Goal: Complete application form: Complete application form

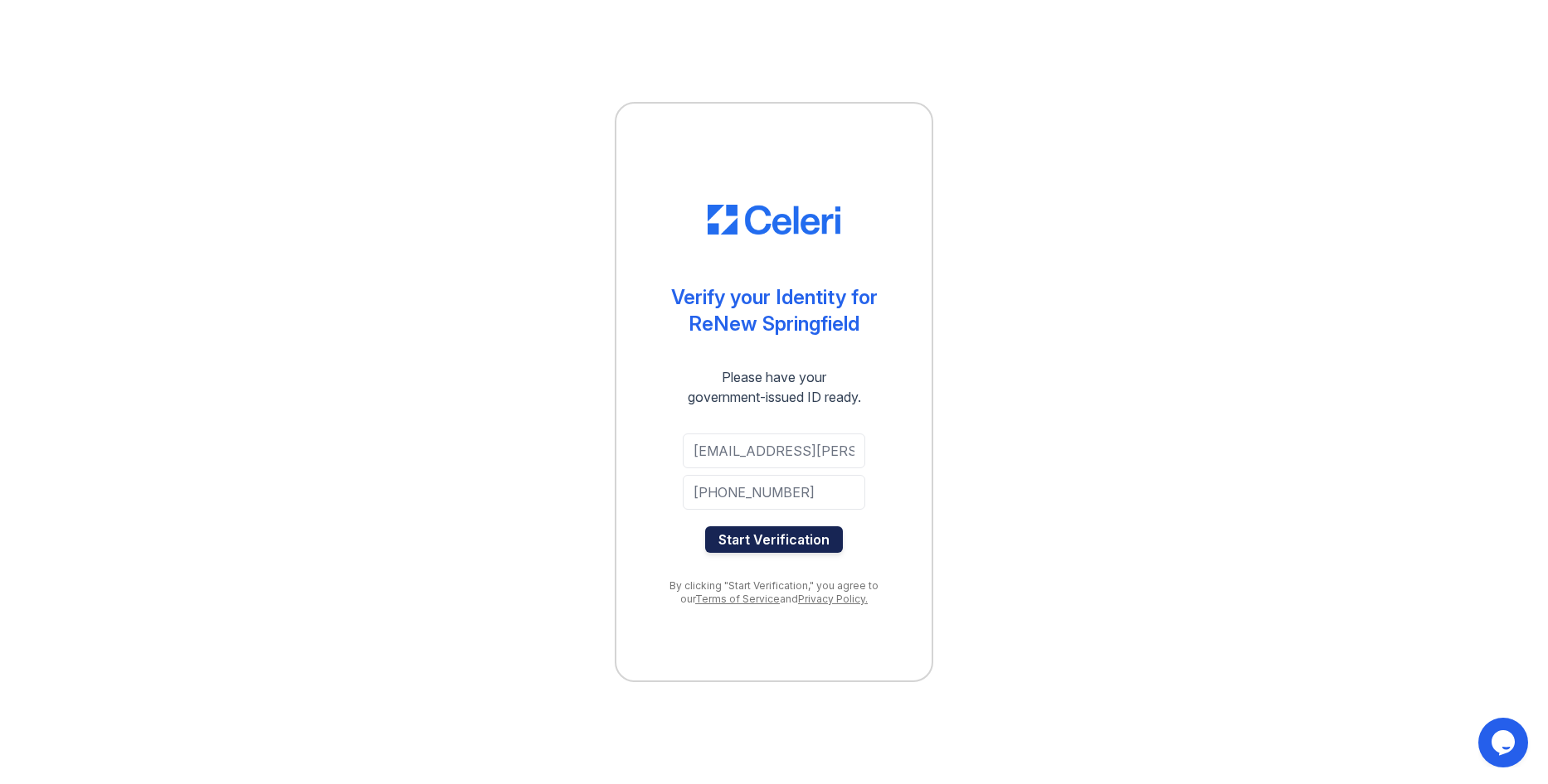
click at [798, 547] on button "Start Verification" at bounding box center [773, 540] width 138 height 26
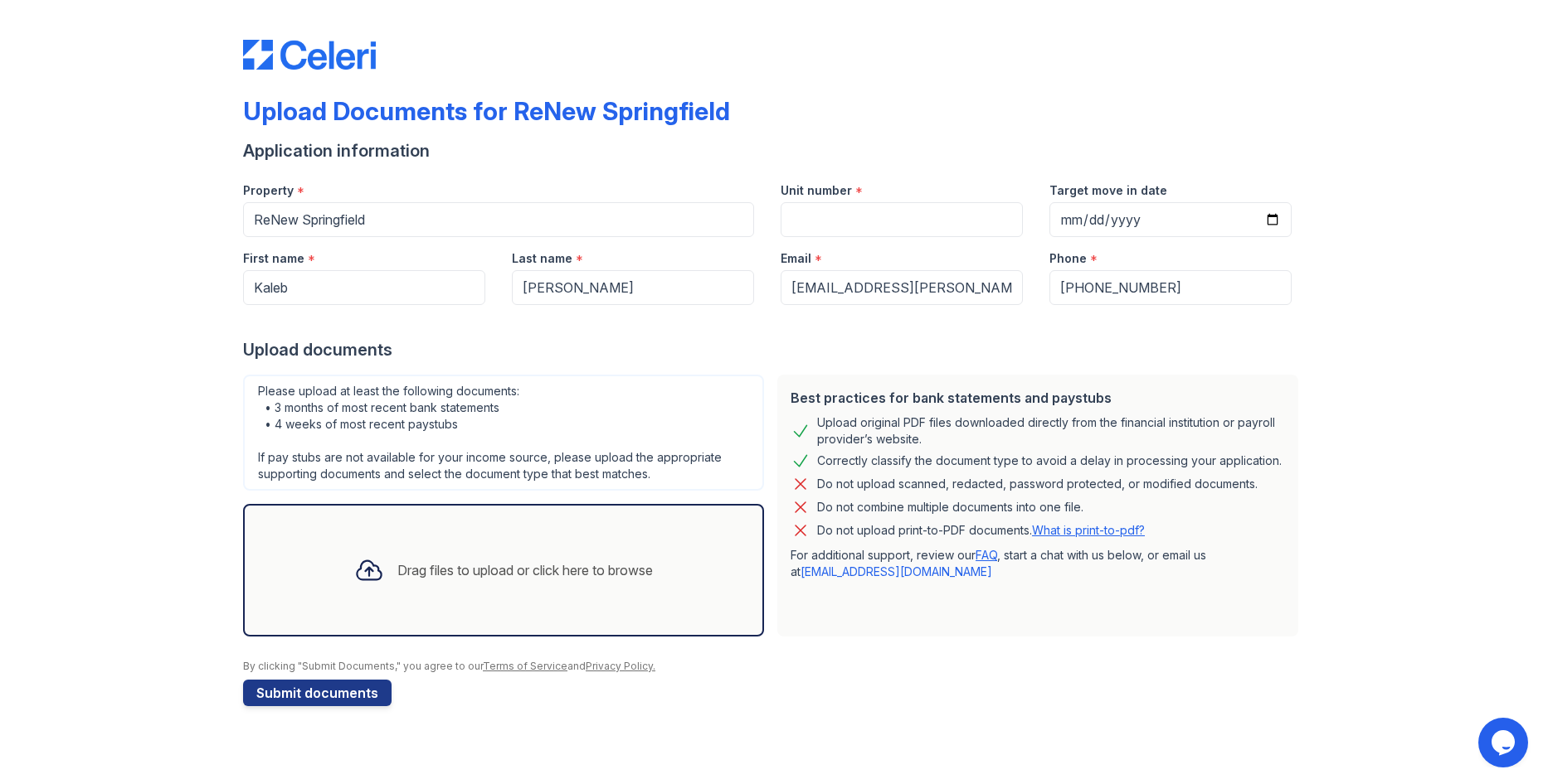
click at [420, 583] on div "Drag files to upload or click here to browse" at bounding box center [503, 570] width 325 height 56
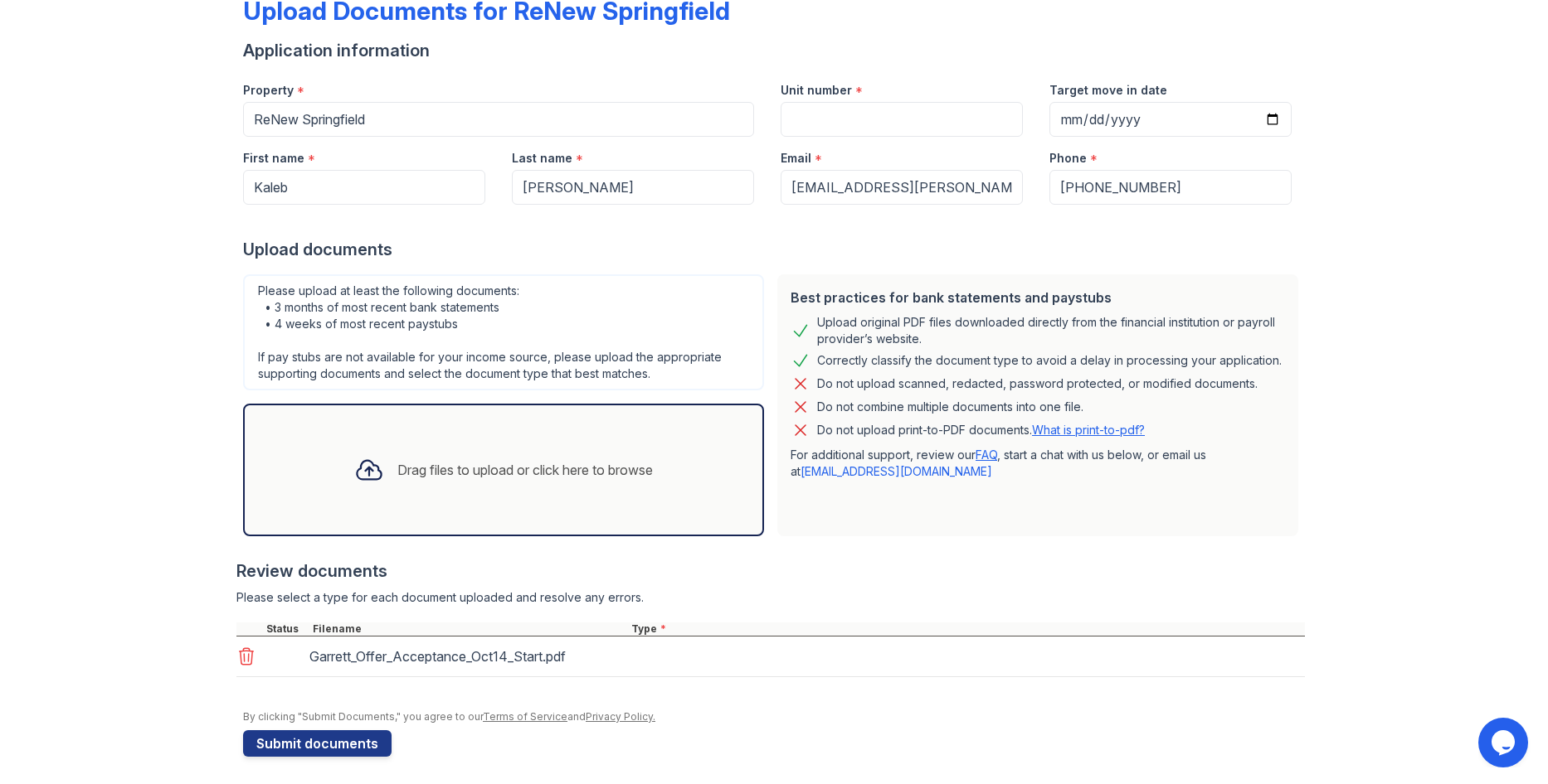
scroll to position [106, 0]
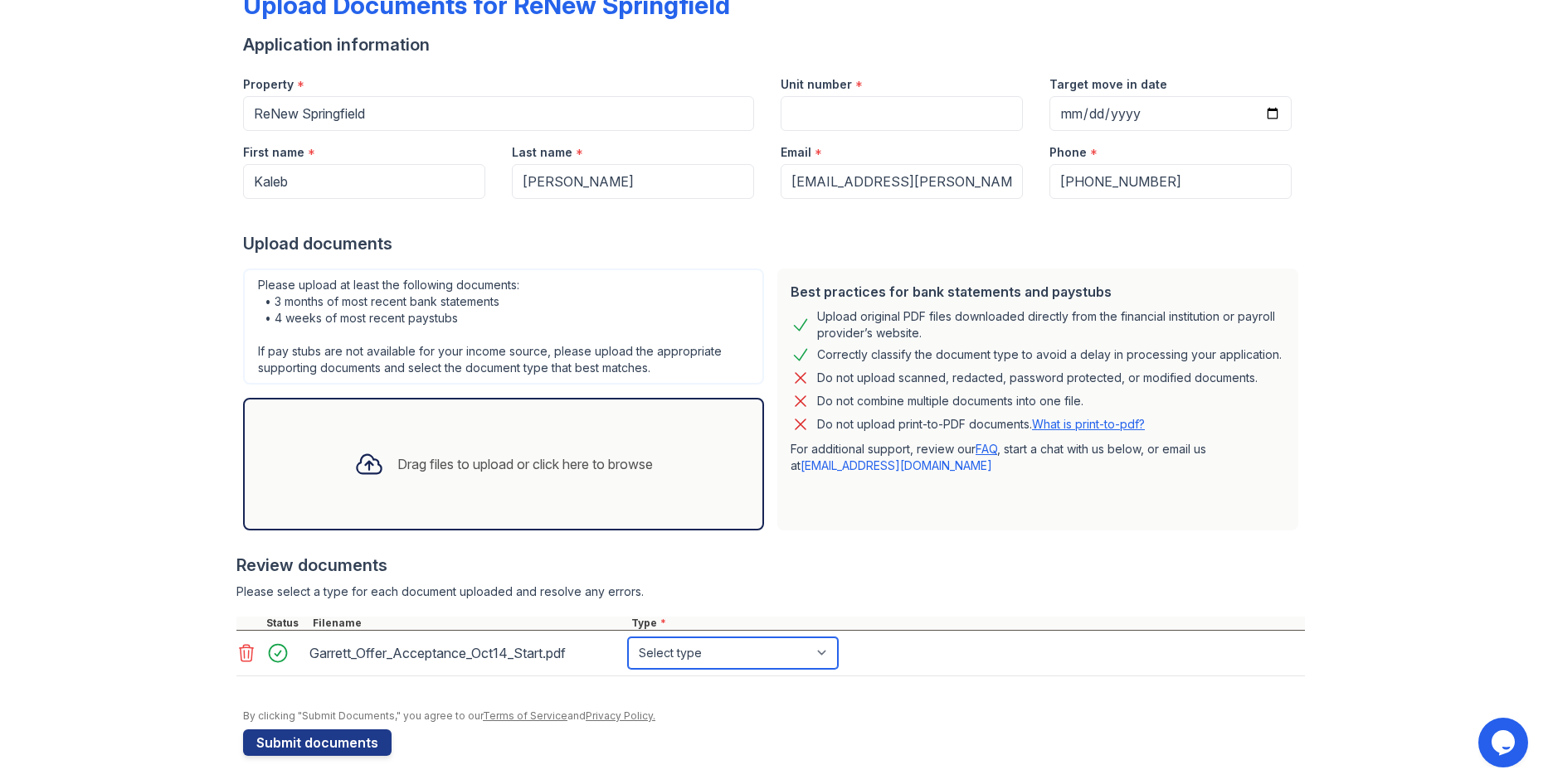
click at [759, 650] on select "Select type Paystub Bank Statement Offer Letter Tax Documents Benefit Award Let…" at bounding box center [733, 653] width 210 height 32
select select "offer_letter"
click at [628, 638] on select "Select type Paystub Bank Statement Offer Letter Tax Documents Benefit Award Let…" at bounding box center [733, 653] width 210 height 32
click at [342, 740] on button "Submit documents" at bounding box center [317, 742] width 149 height 26
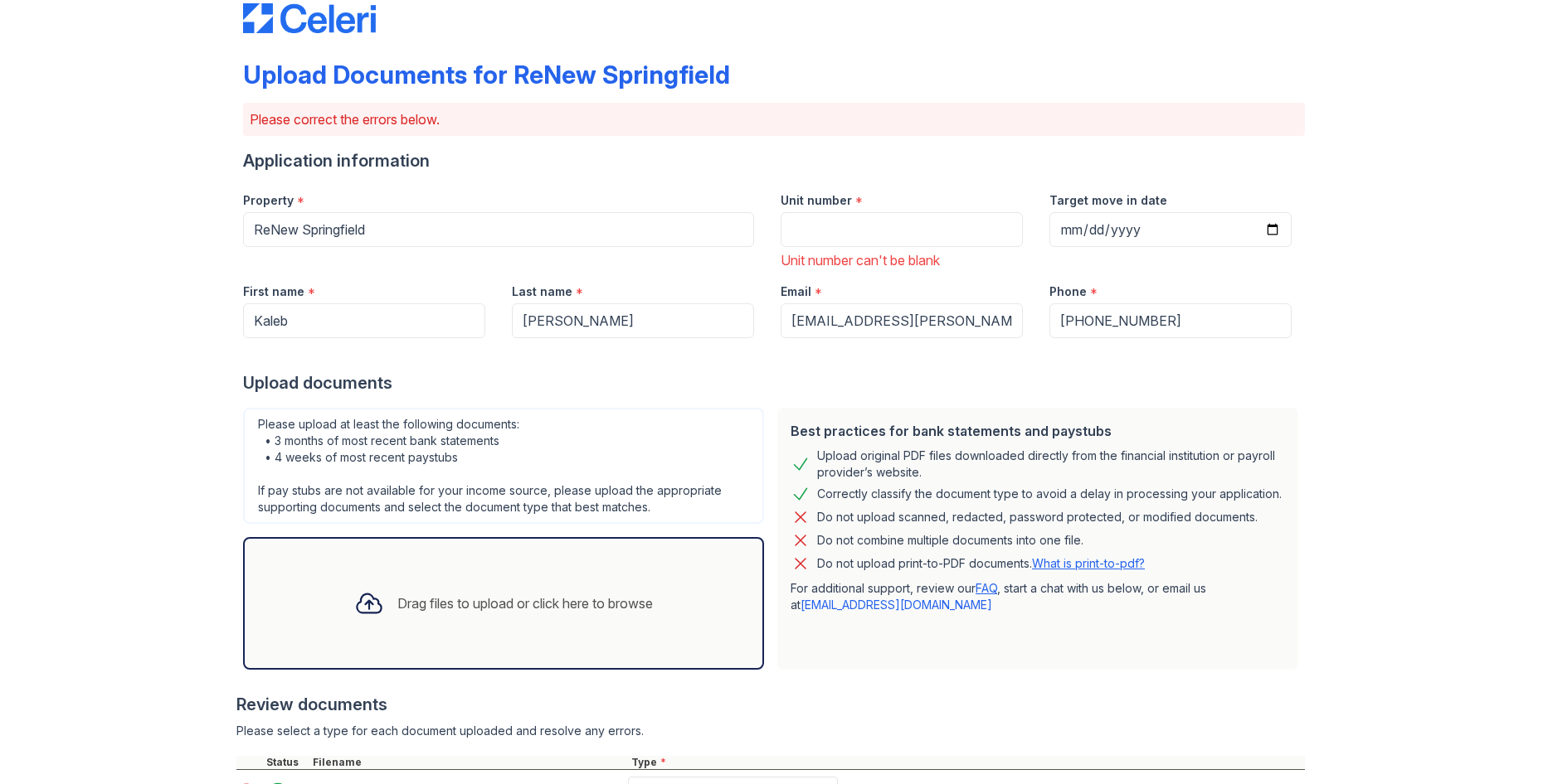
scroll to position [0, 0]
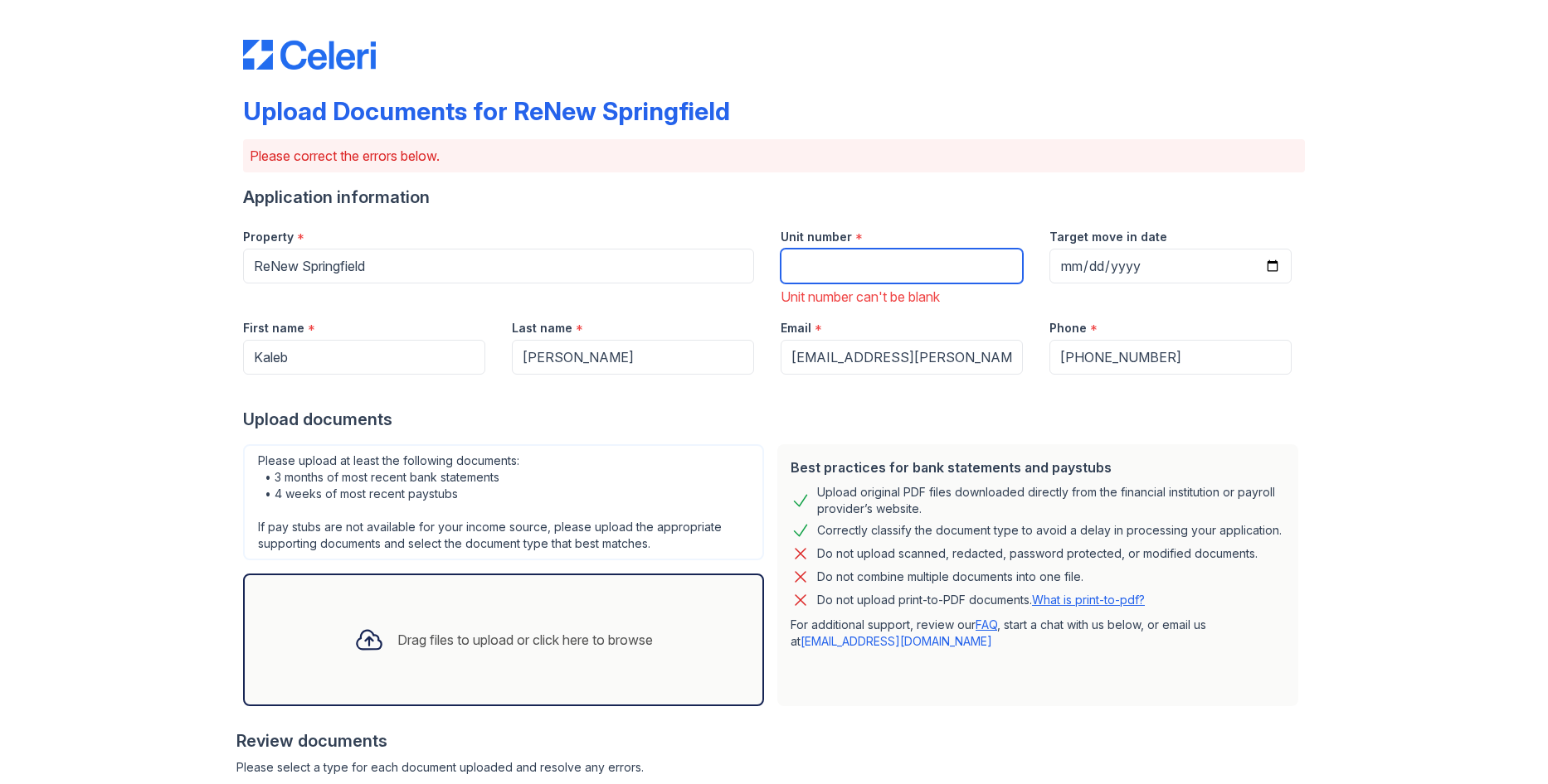
click at [856, 266] on input "Unit number" at bounding box center [901, 266] width 242 height 35
click at [922, 263] on input "Unit number" at bounding box center [901, 266] width 242 height 35
type input "0T1"
click at [1264, 272] on input "Target move in date" at bounding box center [1170, 266] width 242 height 35
type input "[DATE]"
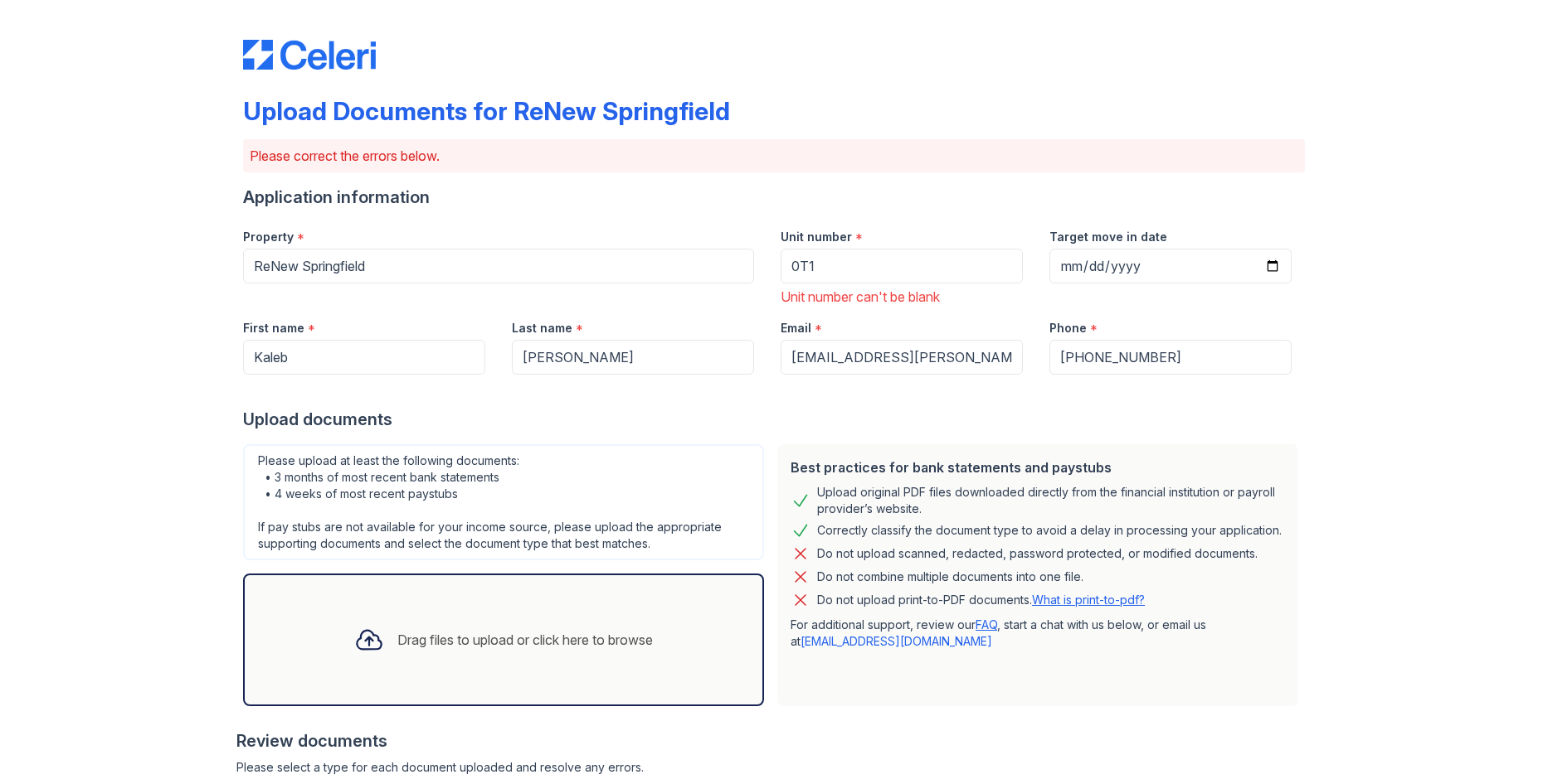
click at [1389, 398] on div "Upload Documents for ReNew Springfield Please correct the errors below. Applica…" at bounding box center [774, 509] width 1495 height 1018
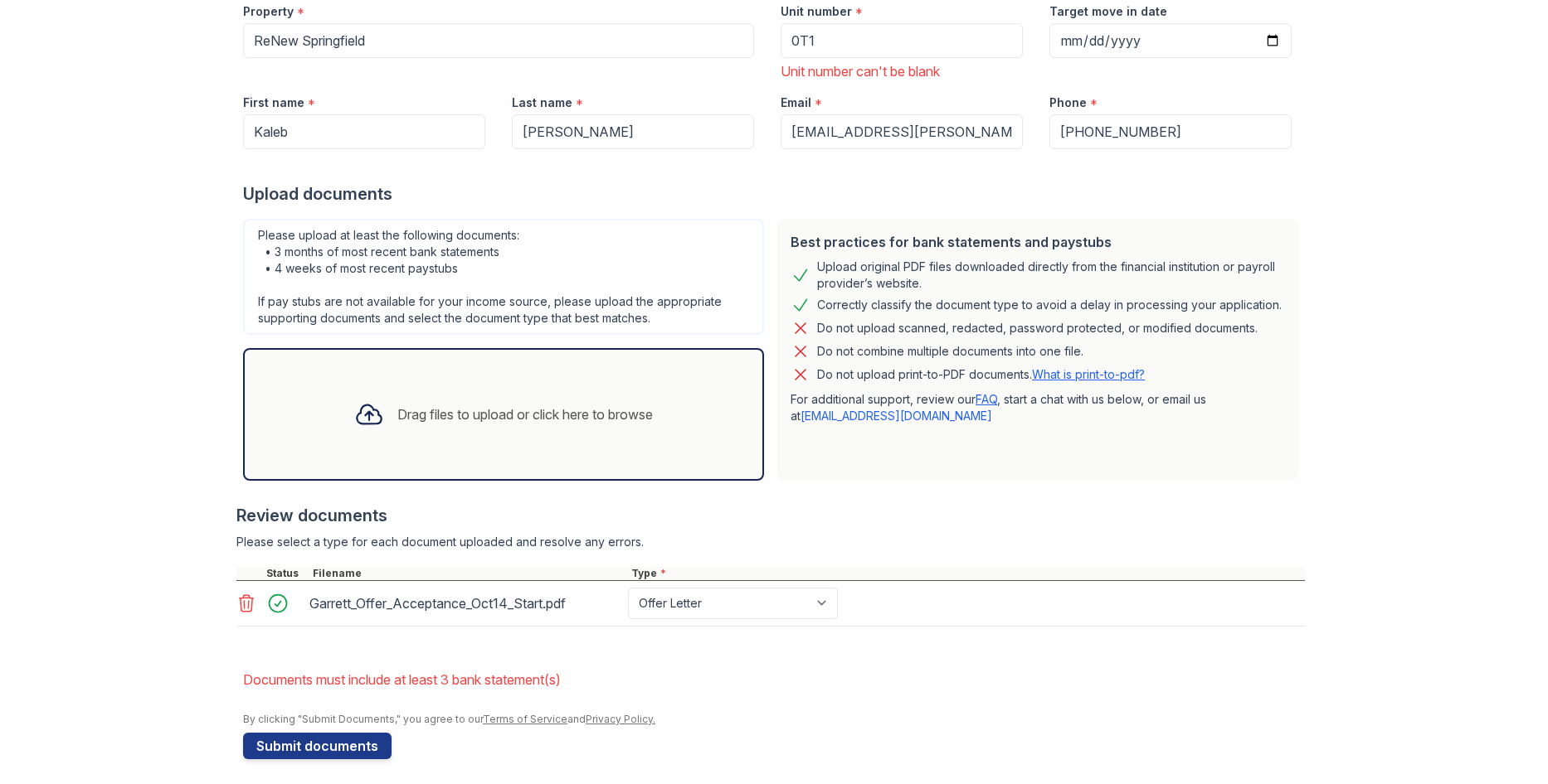
scroll to position [234, 0]
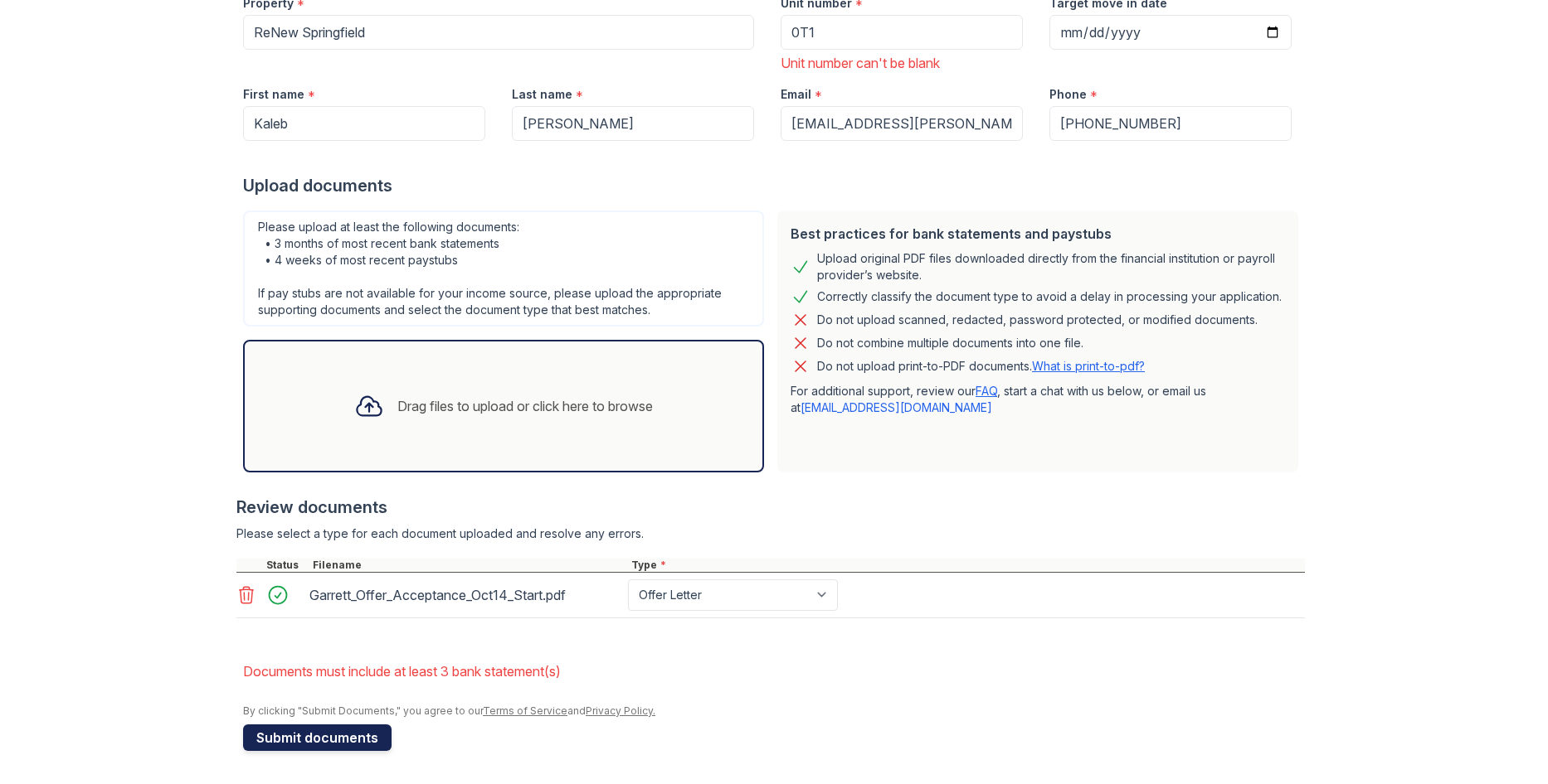
click at [332, 740] on button "Submit documents" at bounding box center [317, 738] width 149 height 26
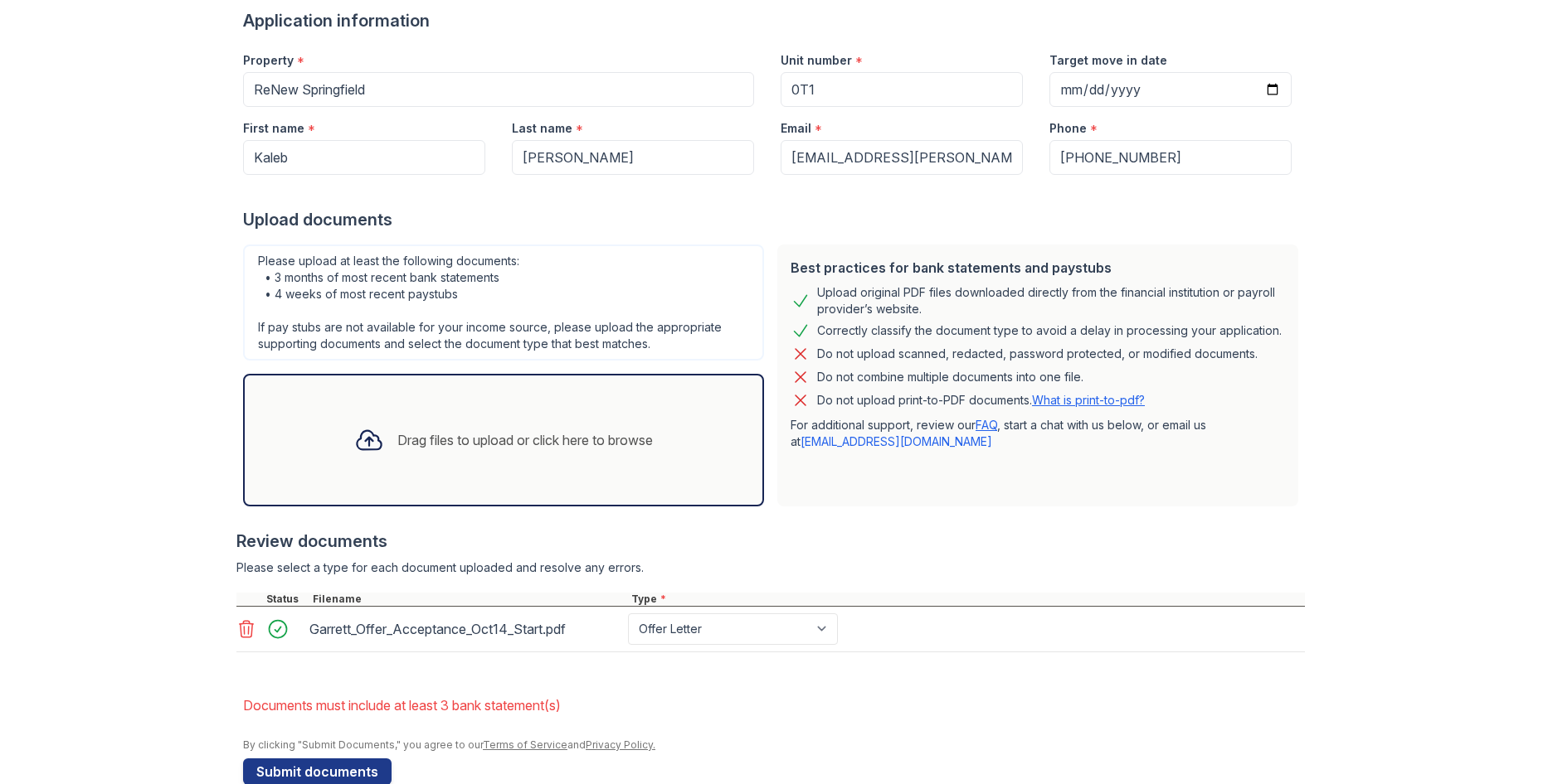
scroll to position [211, 0]
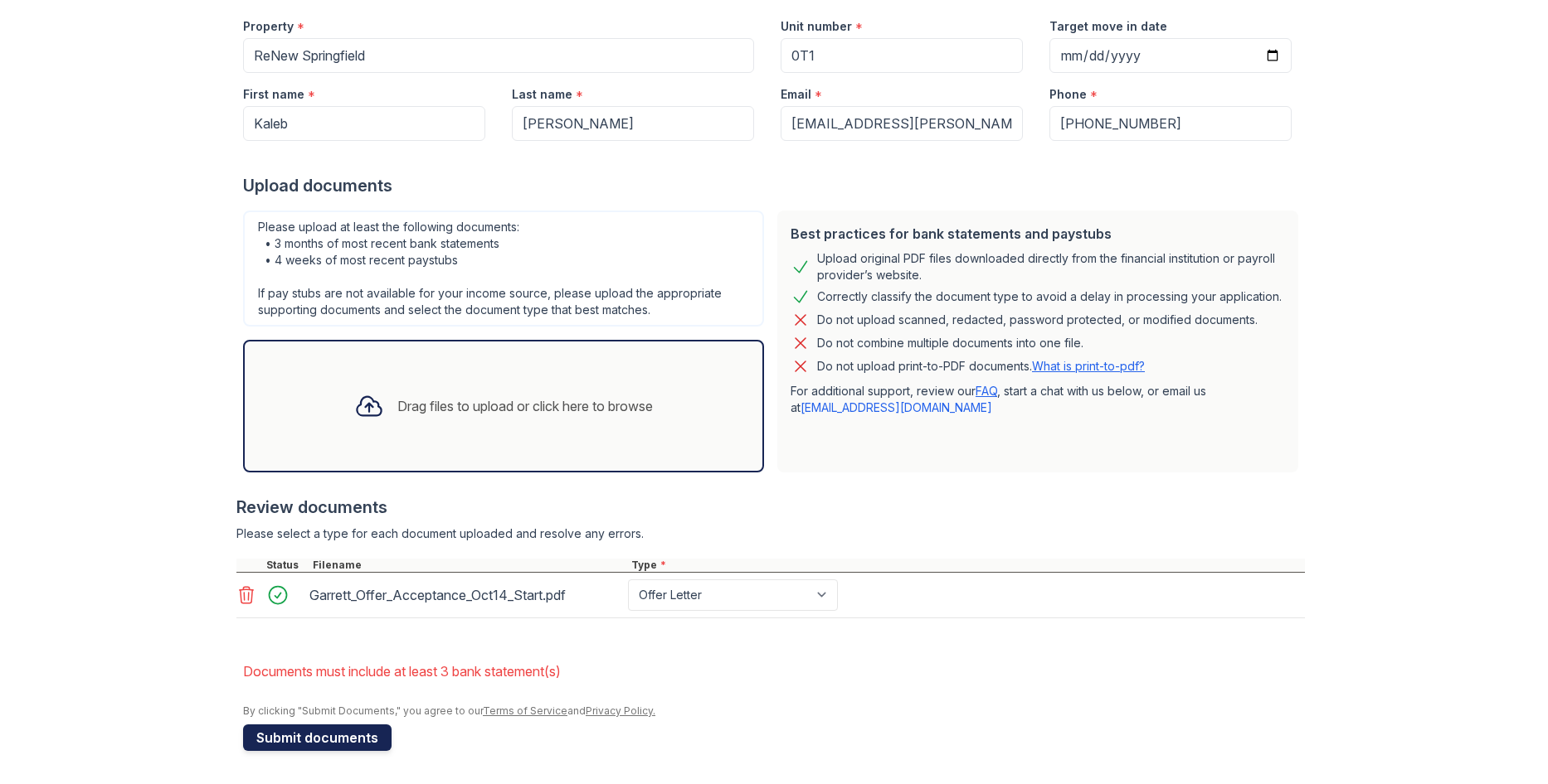
click at [320, 746] on button "Submit documents" at bounding box center [317, 738] width 149 height 26
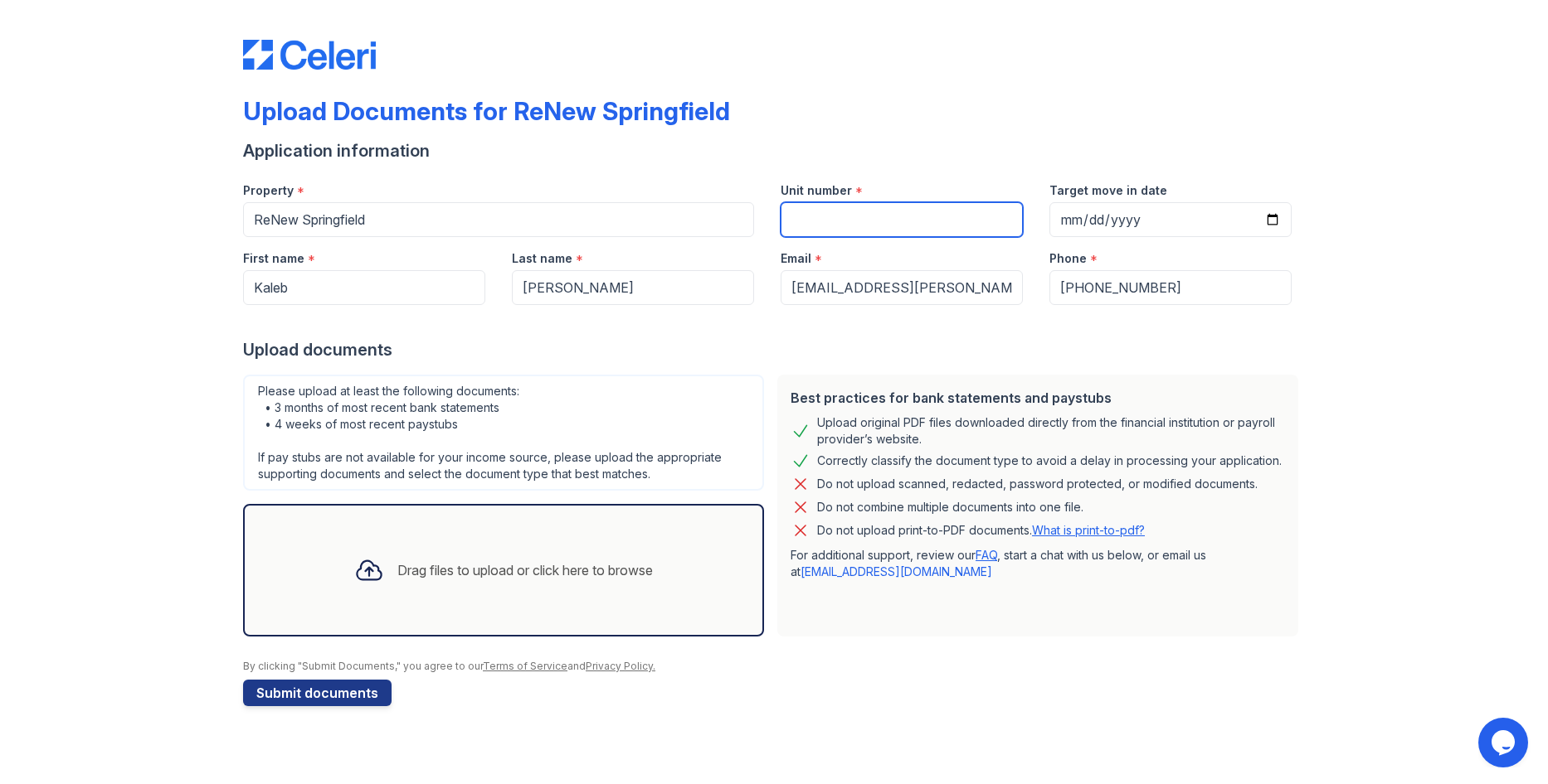
click at [968, 218] on input "Unit number" at bounding box center [901, 219] width 242 height 35
type input "0T1"
click at [1160, 207] on input "Target move in date" at bounding box center [1170, 219] width 242 height 35
click at [1275, 221] on input "Target move in date" at bounding box center [1170, 219] width 242 height 35
type input "[DATE]"
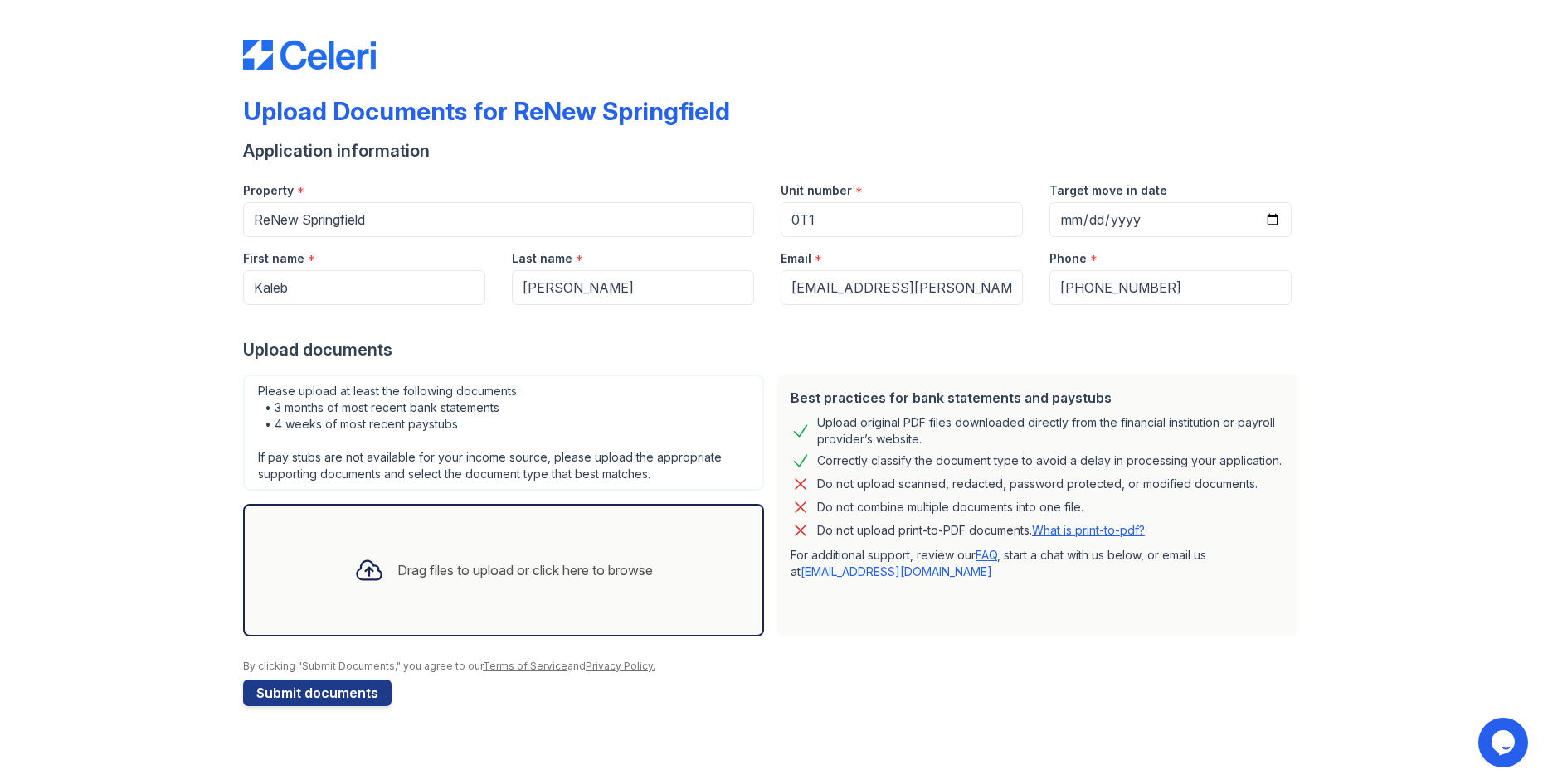
click at [843, 355] on div "Upload documents" at bounding box center [773, 349] width 1062 height 23
click at [484, 583] on div "Drag files to upload or click here to browse" at bounding box center [503, 570] width 325 height 56
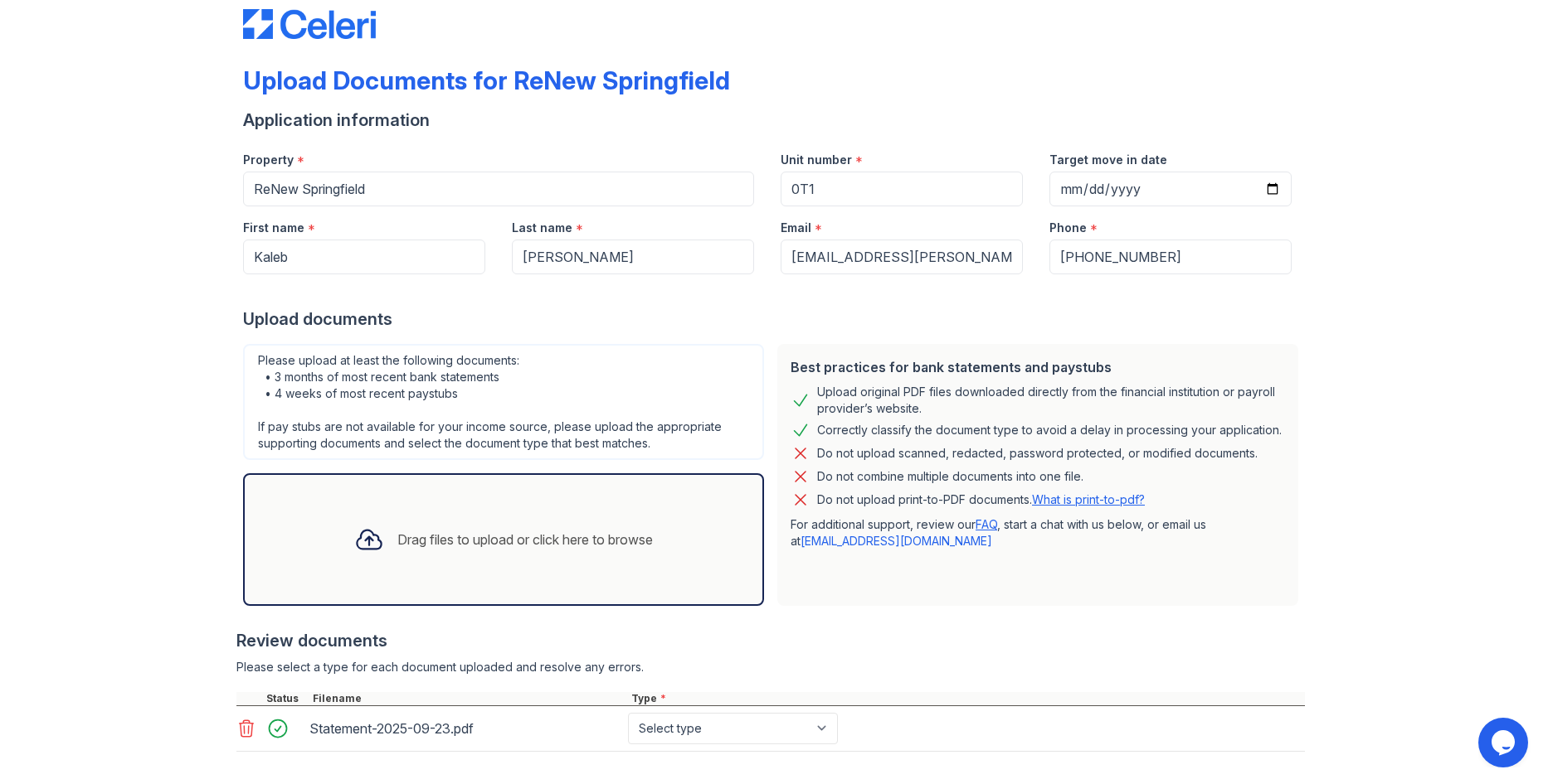
scroll to position [111, 0]
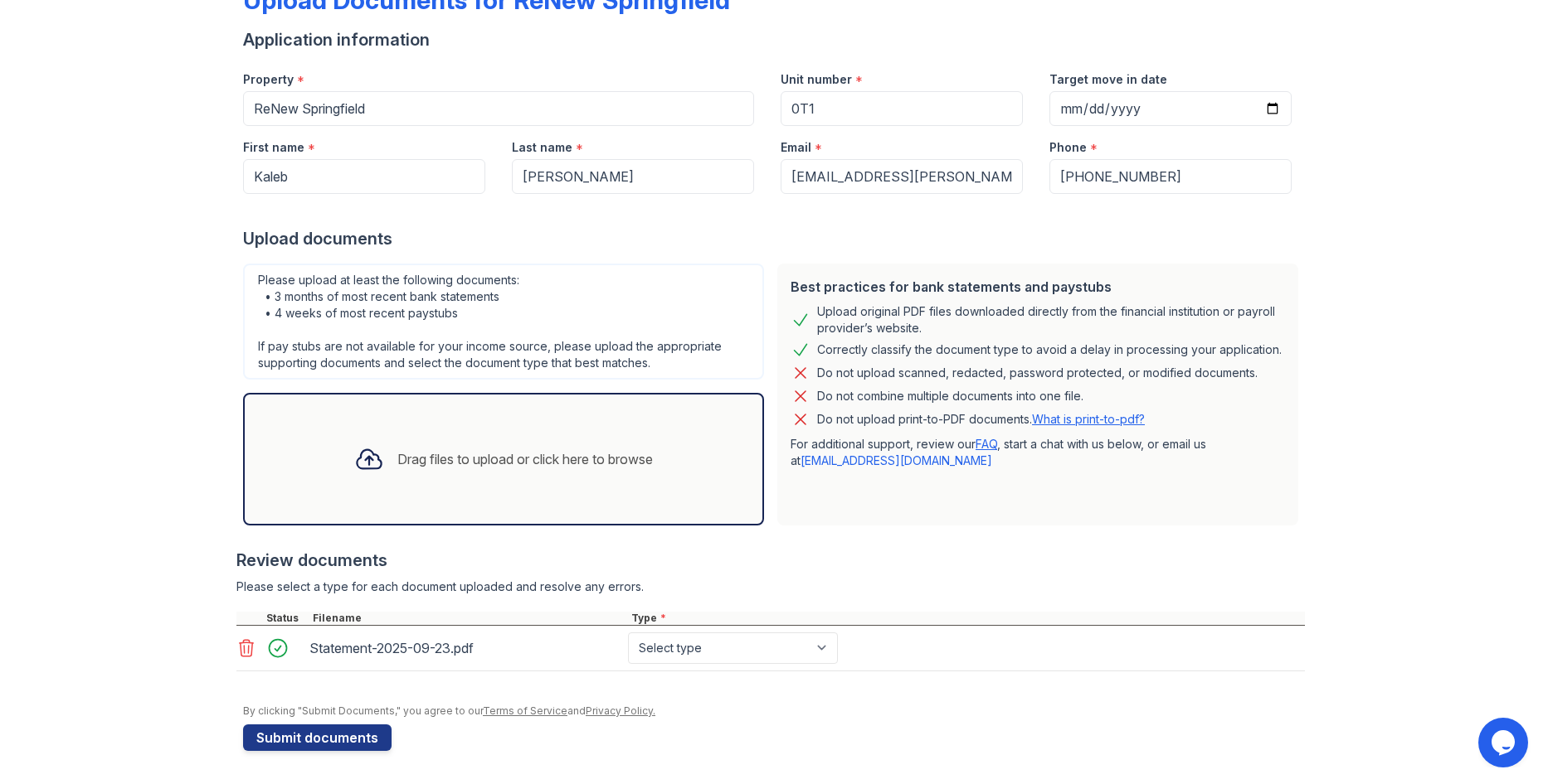
click at [422, 497] on div "Drag files to upload or click here to browse" at bounding box center [503, 459] width 521 height 132
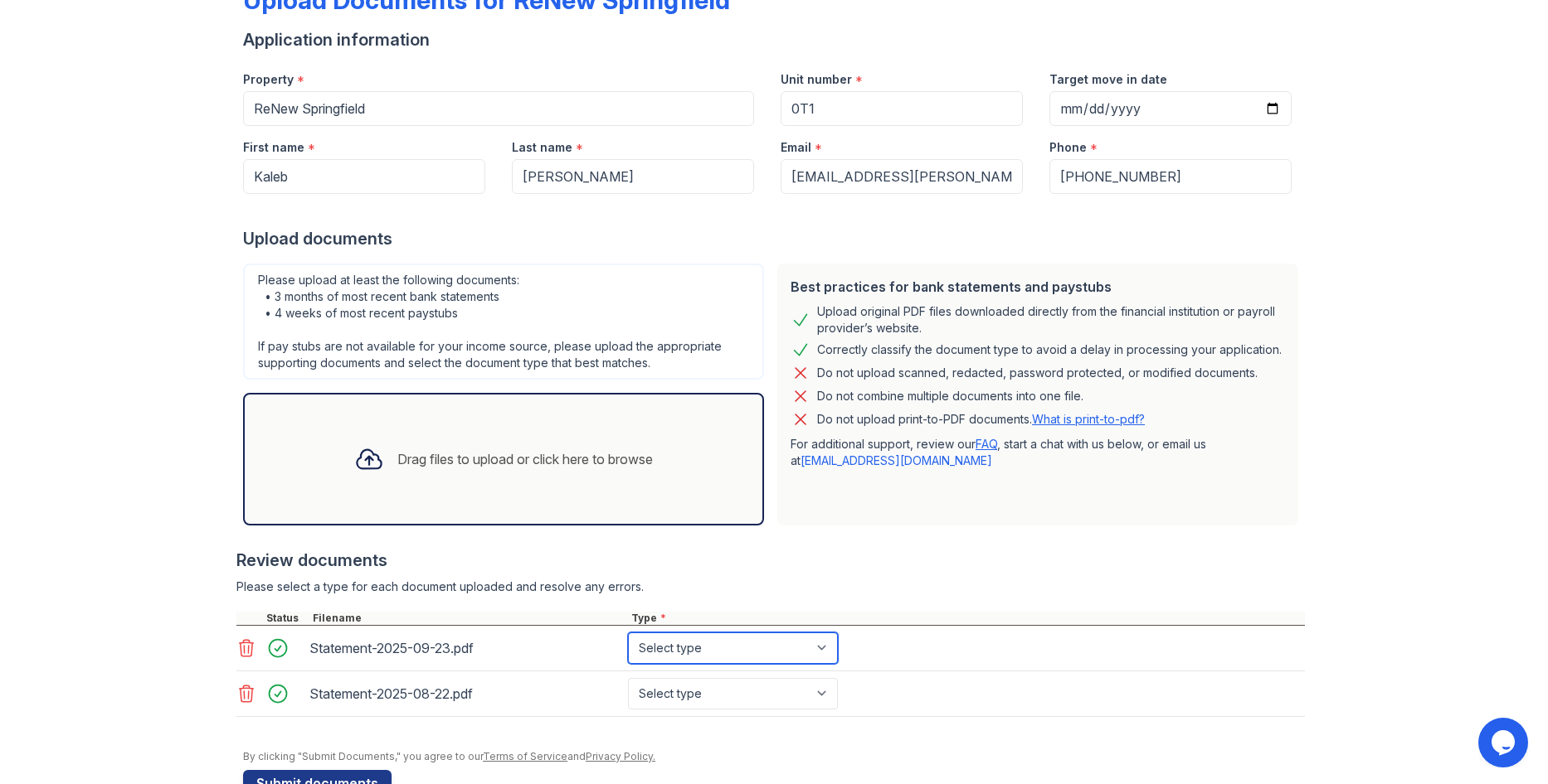
click at [665, 650] on select "Select type Paystub Bank Statement Offer Letter Tax Documents Benefit Award Let…" at bounding box center [733, 648] width 210 height 32
select select "bank_statement"
click at [628, 633] on select "Select type Paystub Bank Statement Offer Letter Tax Documents Benefit Award Let…" at bounding box center [733, 648] width 210 height 32
click at [753, 686] on select "Select type Paystub Bank Statement Offer Letter Tax Documents Benefit Award Let…" at bounding box center [733, 693] width 210 height 32
select select "bank_statement"
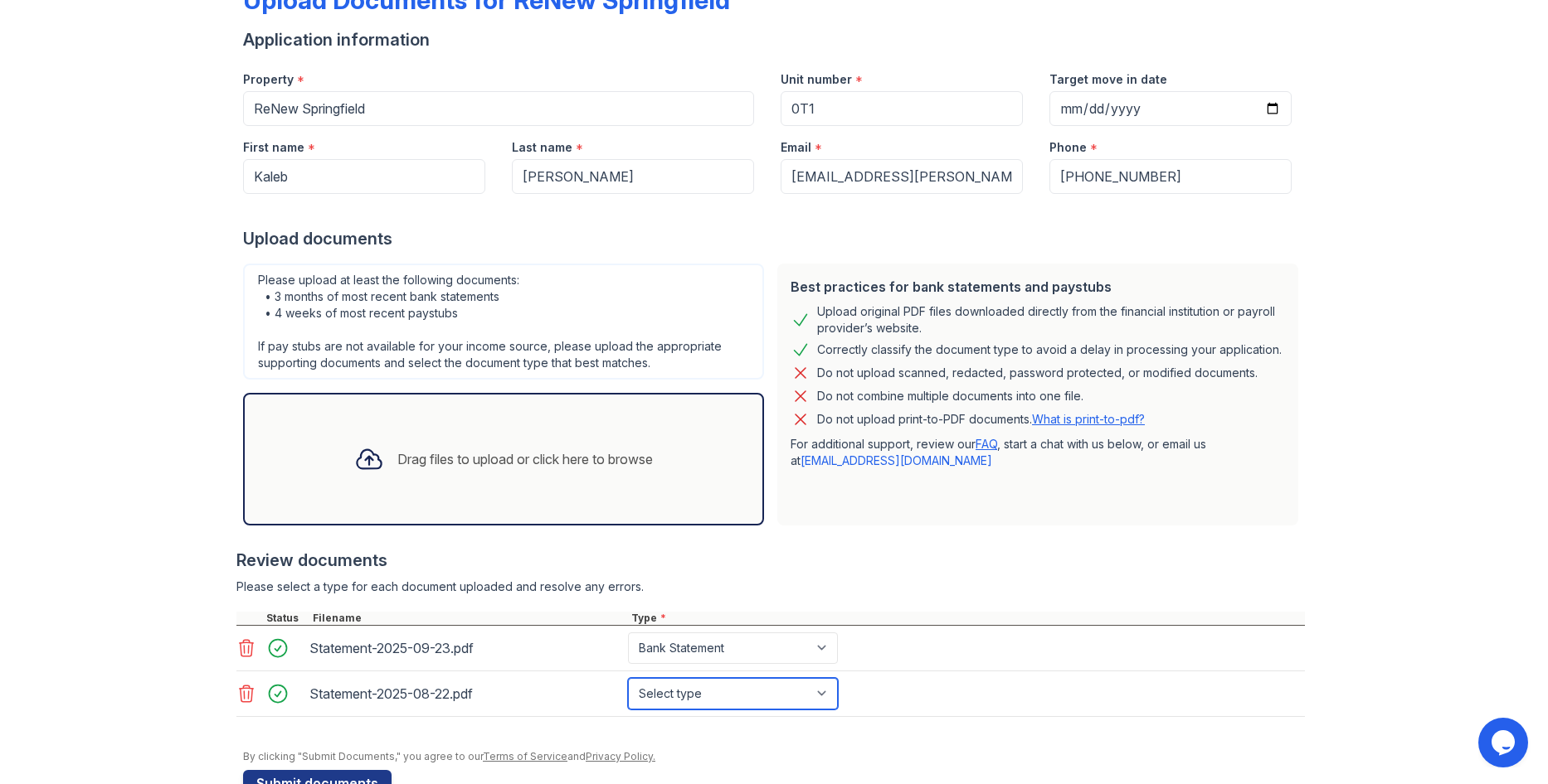
click at [628, 678] on select "Select type Paystub Bank Statement Offer Letter Tax Documents Benefit Award Let…" at bounding box center [733, 693] width 210 height 32
click at [433, 476] on div "Drag files to upload or click here to browse" at bounding box center [503, 459] width 325 height 56
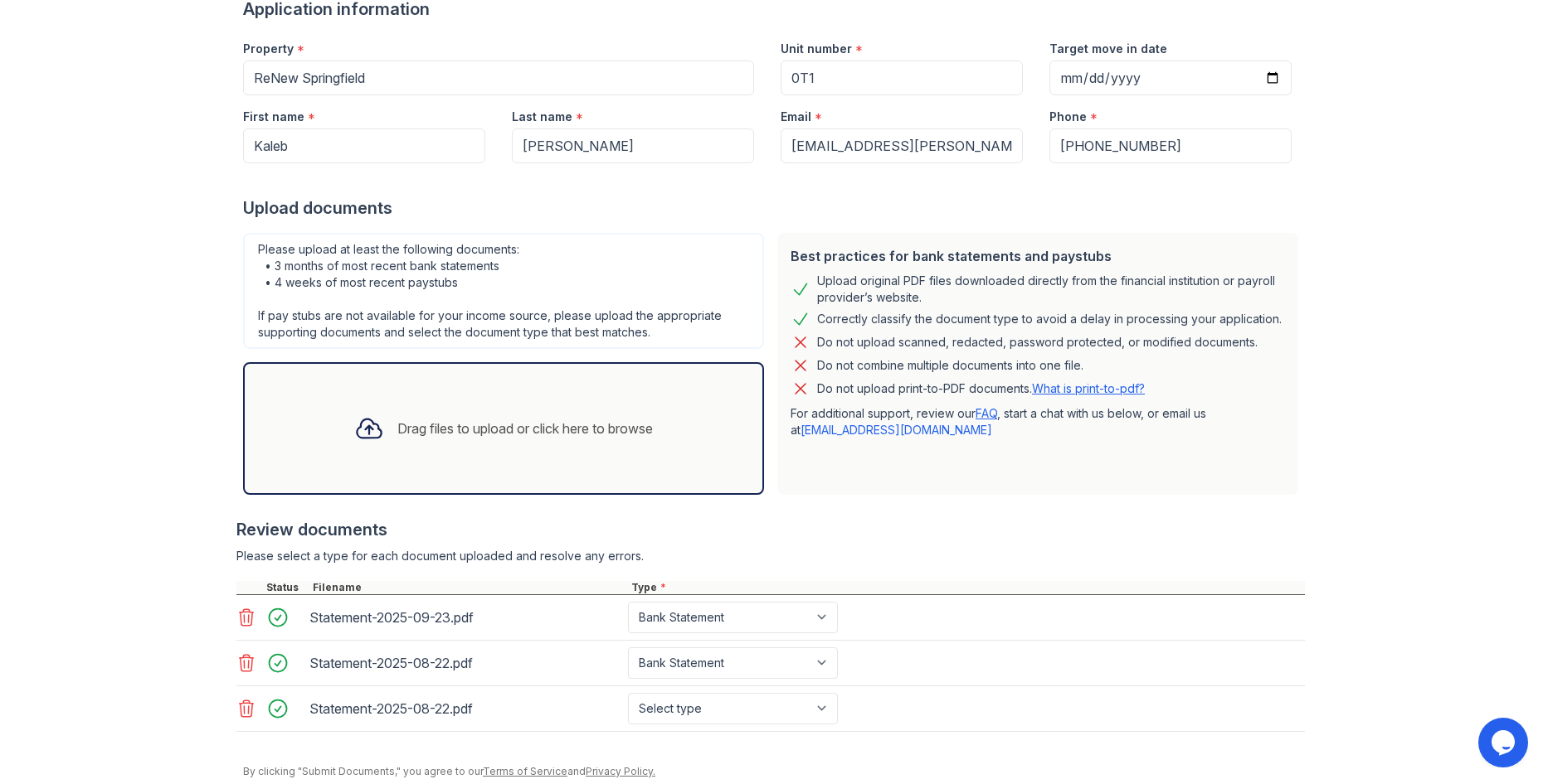
scroll to position [194, 0]
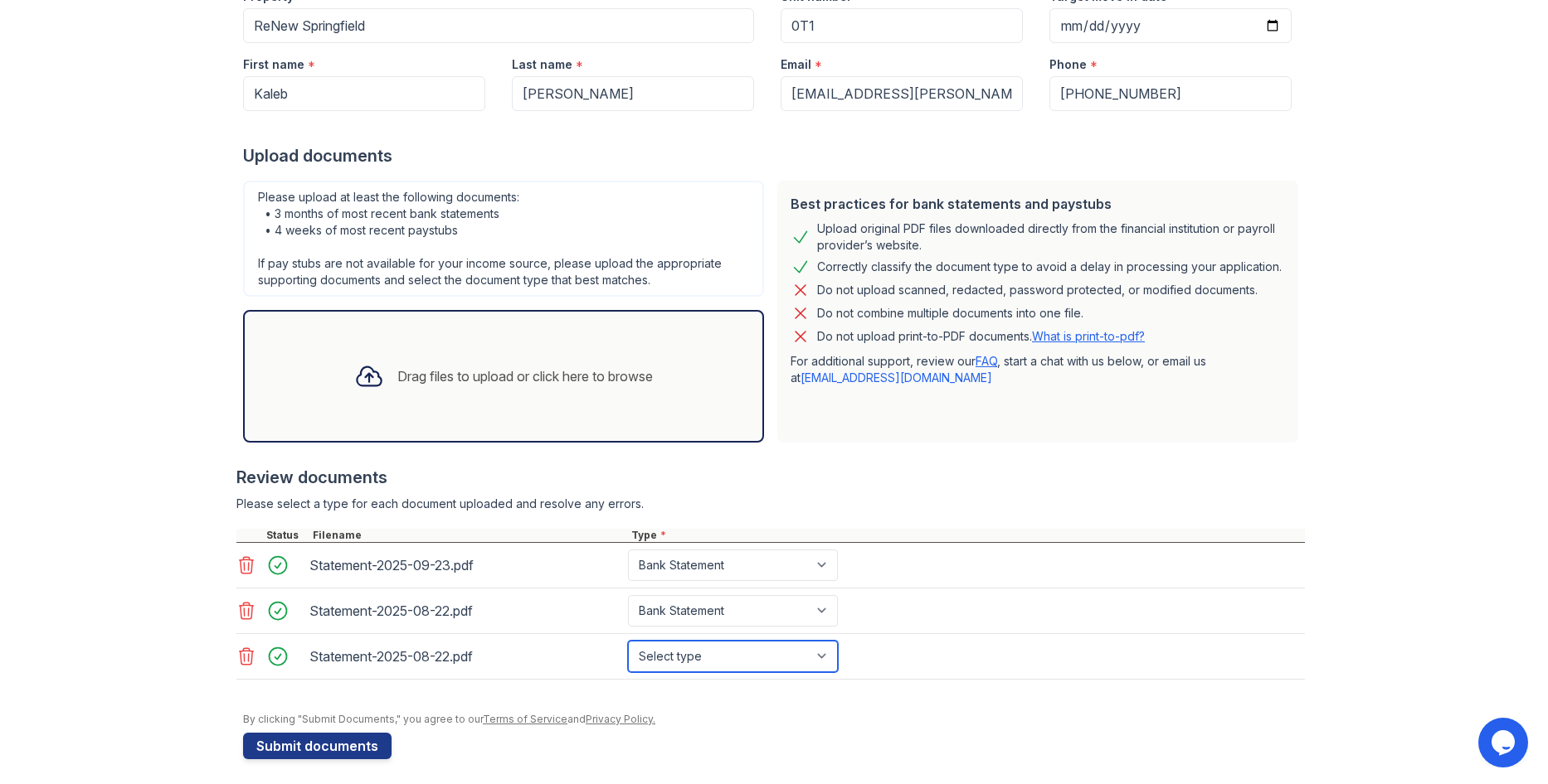
click at [686, 663] on select "Select type Paystub Bank Statement Offer Letter Tax Documents Benefit Award Let…" at bounding box center [733, 656] width 210 height 32
select select "bank_statement"
click at [628, 641] on select "Select type Paystub Bank Statement Offer Letter Tax Documents Benefit Award Let…" at bounding box center [733, 656] width 210 height 32
click at [597, 386] on div "Drag files to upload or click here to browse" at bounding box center [503, 377] width 325 height 56
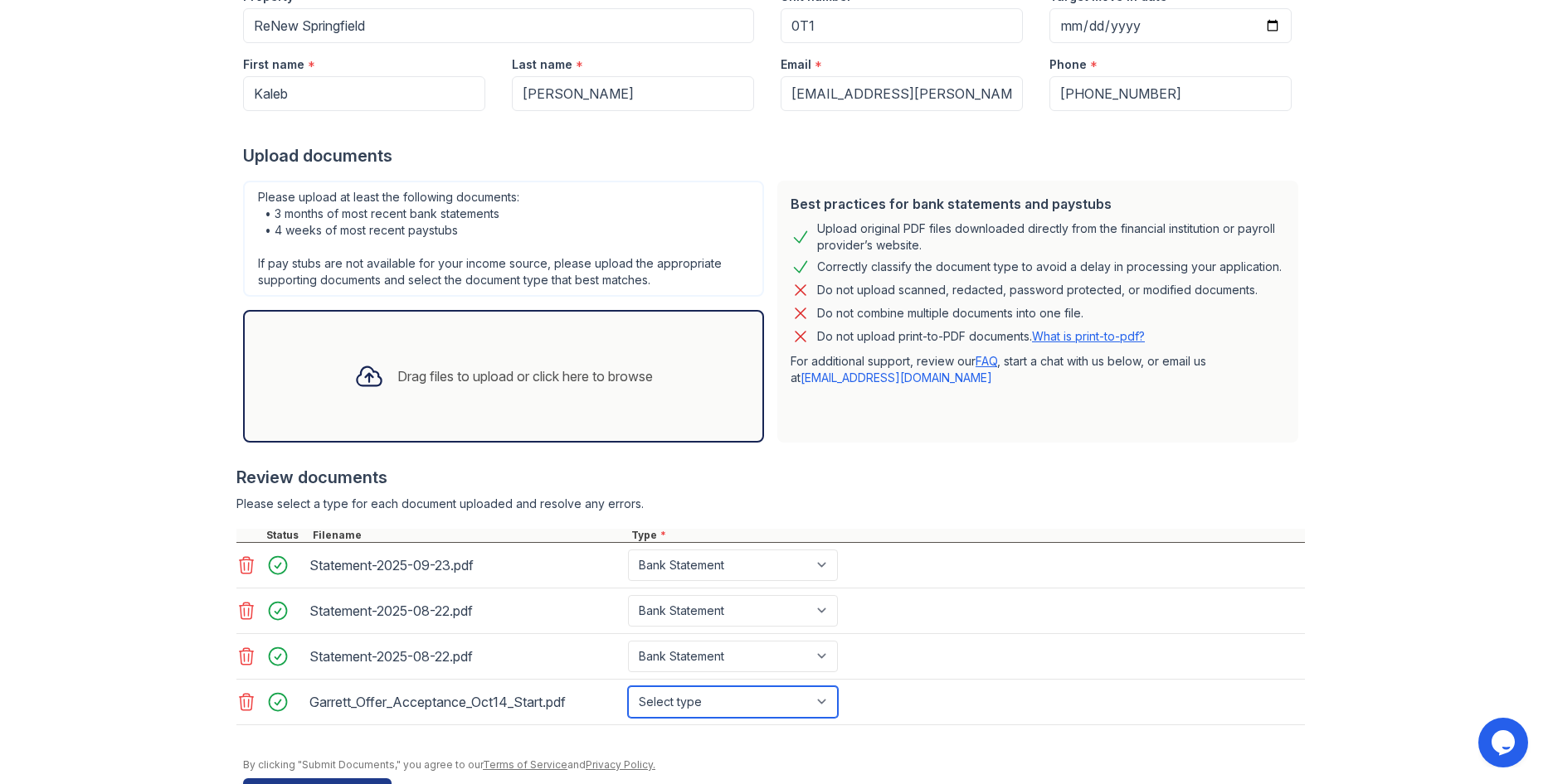
click at [695, 699] on select "Select type Paystub Bank Statement Offer Letter Tax Documents Benefit Award Let…" at bounding box center [733, 702] width 210 height 32
select select "offer_letter"
click at [628, 687] on select "Select type Paystub Bank Statement Offer Letter Tax Documents Benefit Award Let…" at bounding box center [733, 702] width 210 height 32
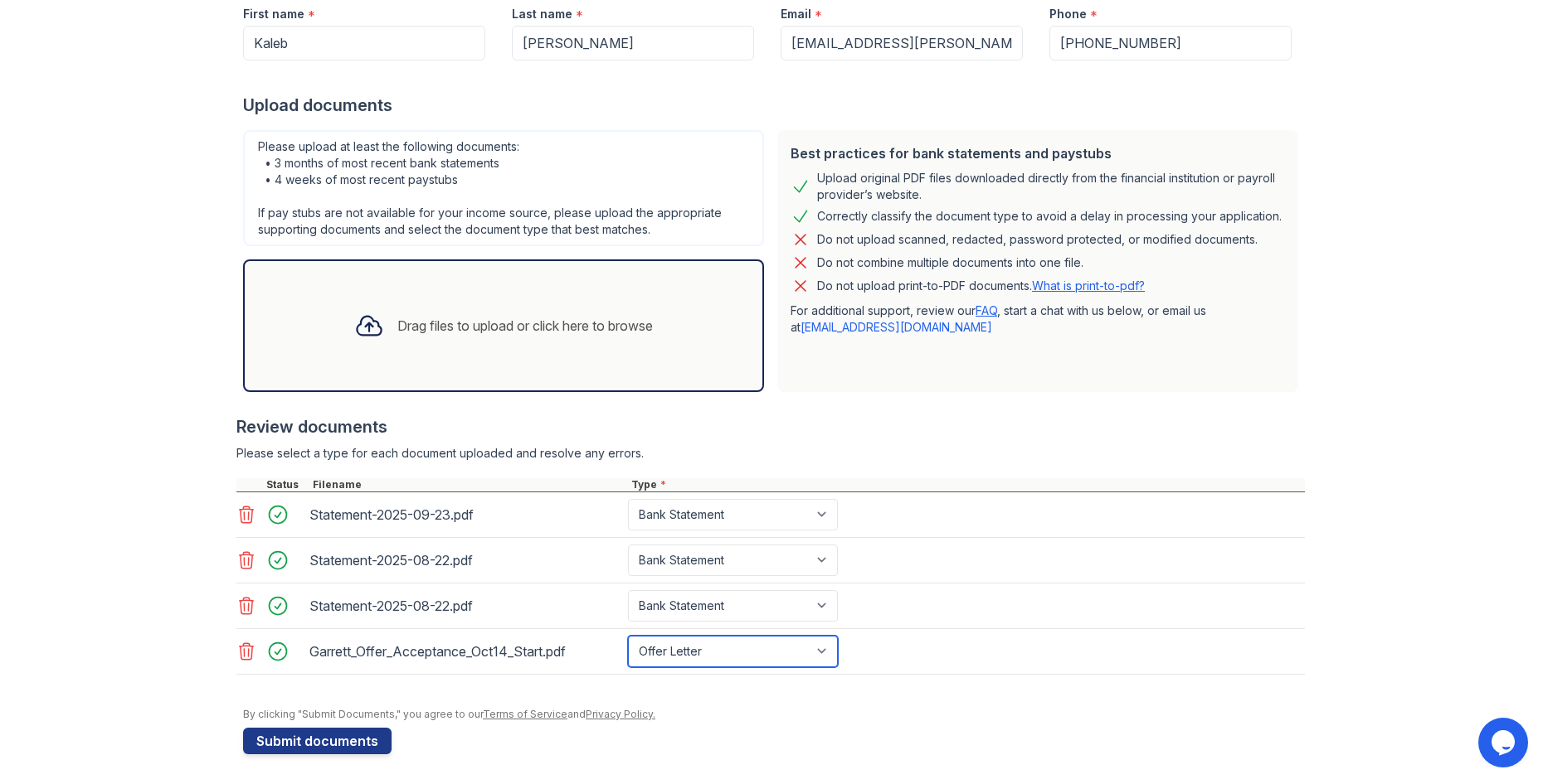
scroll to position [248, 0]
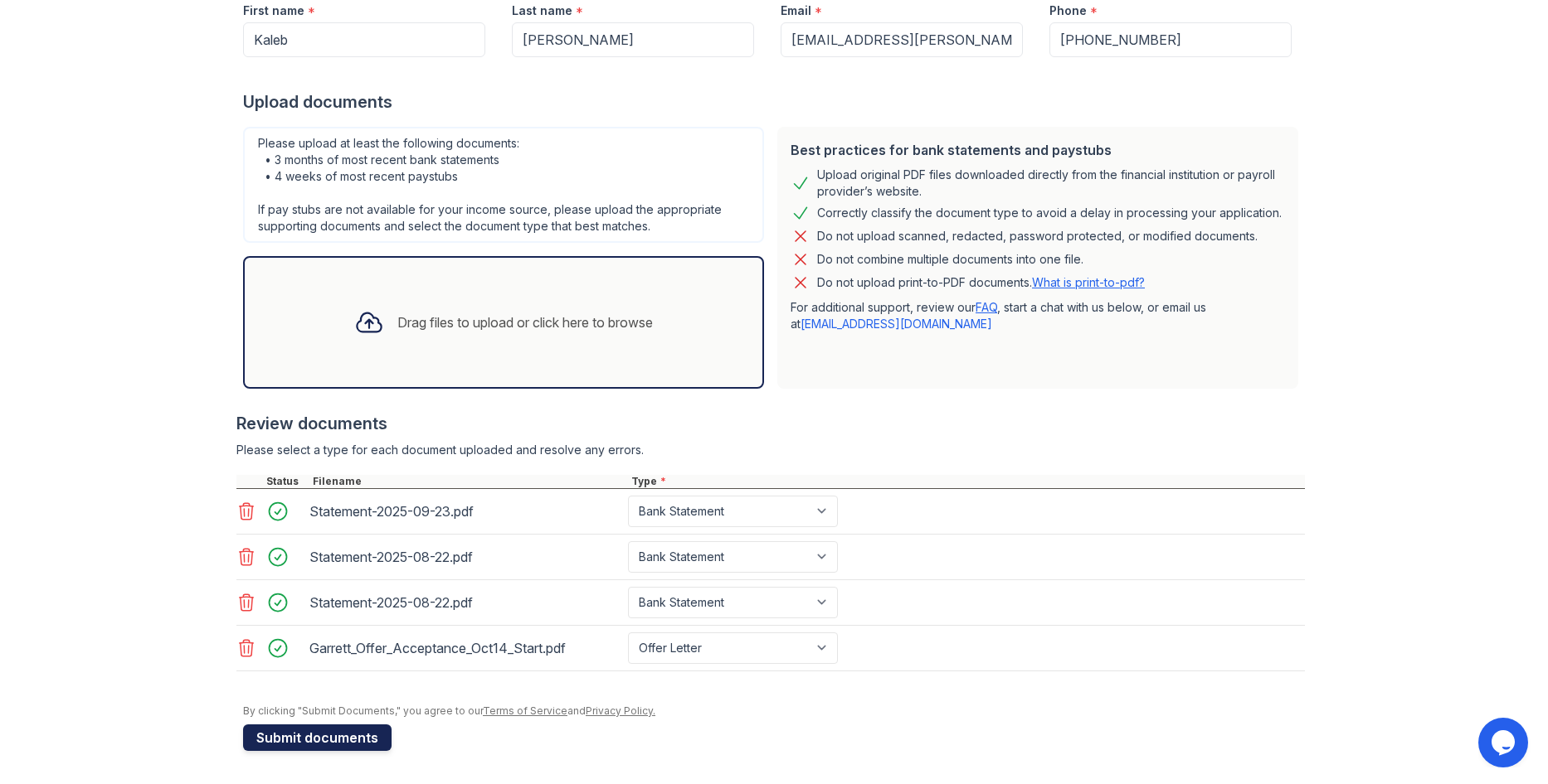
click at [332, 740] on button "Submit documents" at bounding box center [317, 738] width 149 height 26
